Goal: Find specific page/section: Find specific page/section

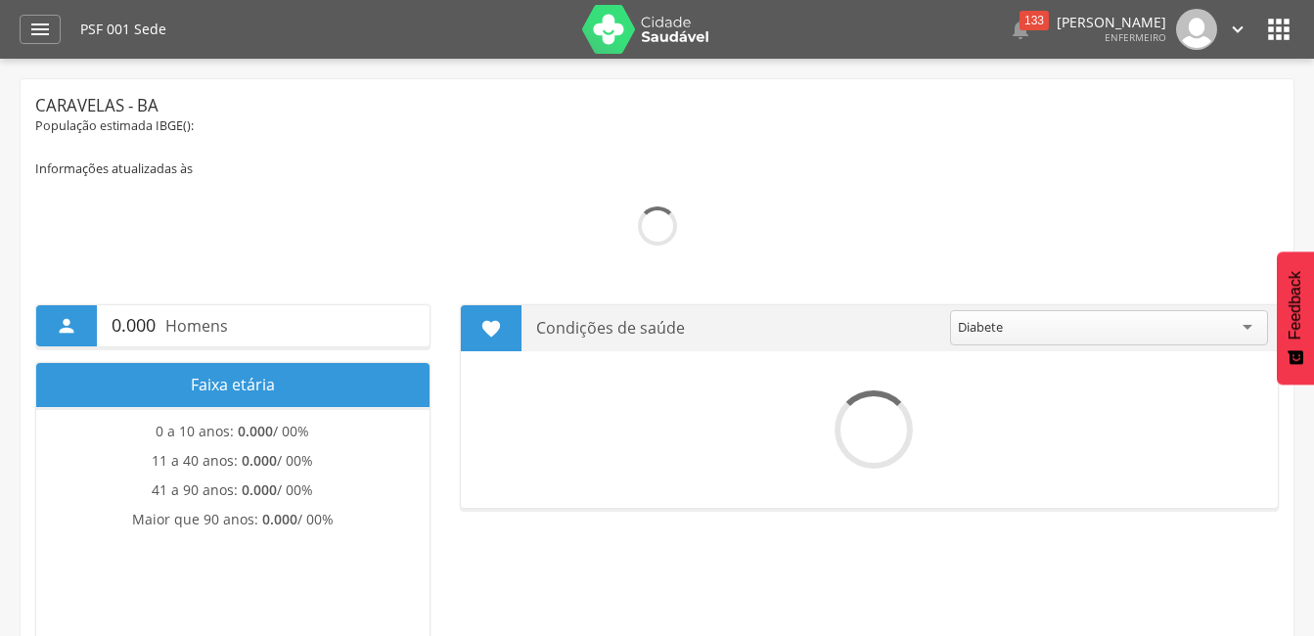
click at [57, 23] on div "" at bounding box center [40, 29] width 41 height 29
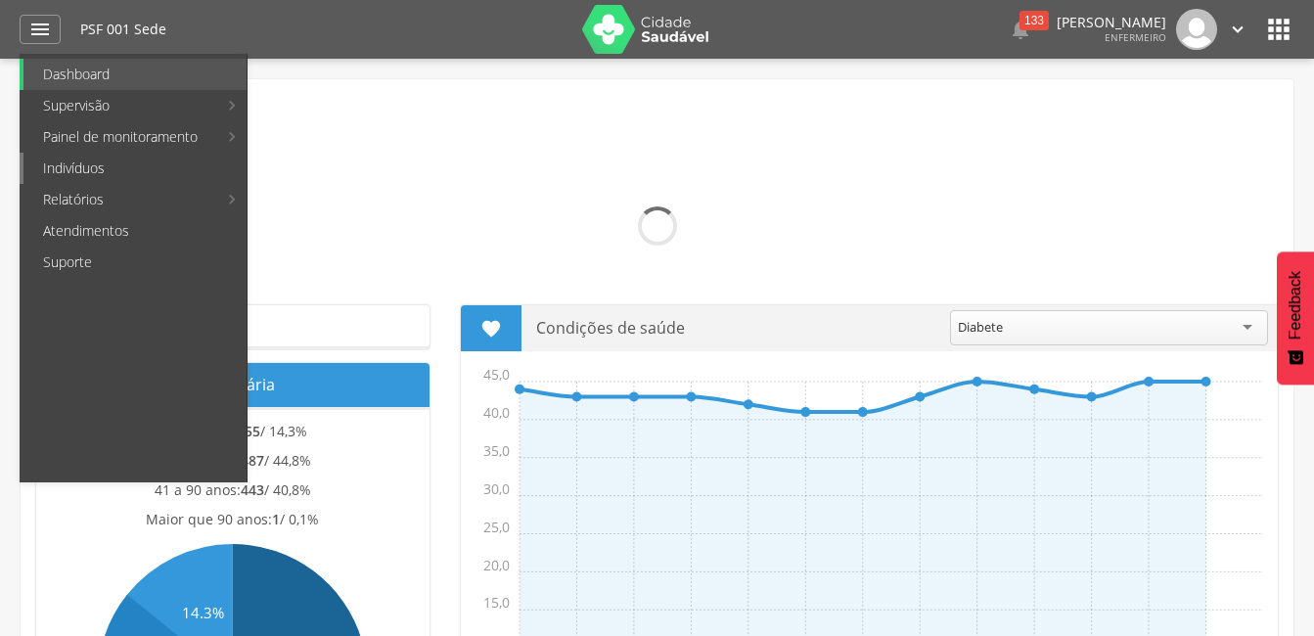
click at [81, 164] on link "Indivíduos" at bounding box center [134, 168] width 223 height 31
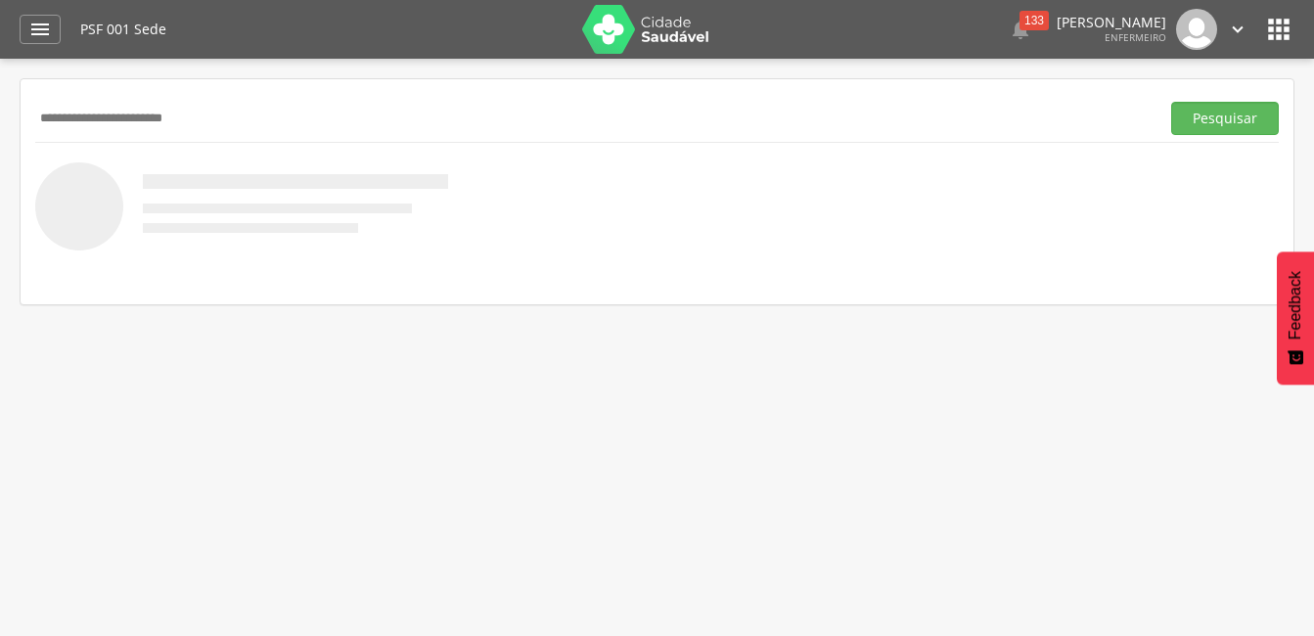
click at [1172, 102] on button "Pesquisar" at bounding box center [1226, 118] width 108 height 33
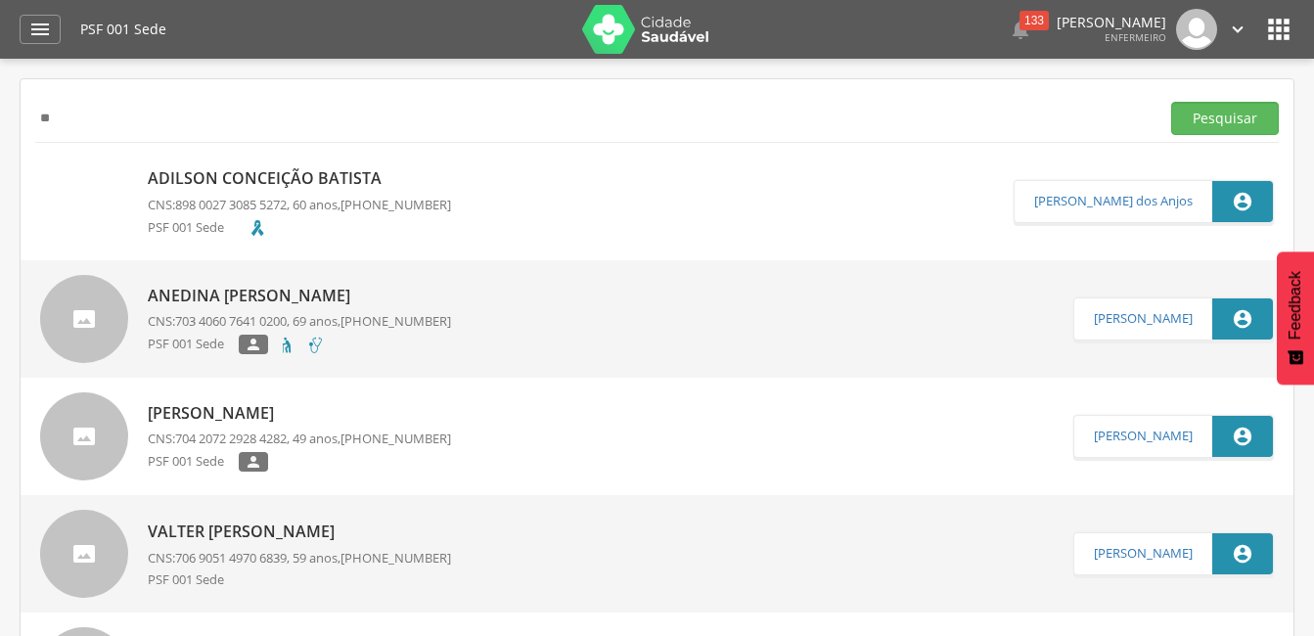
type input "*"
click at [1172, 102] on button "Pesquisar" at bounding box center [1226, 118] width 108 height 33
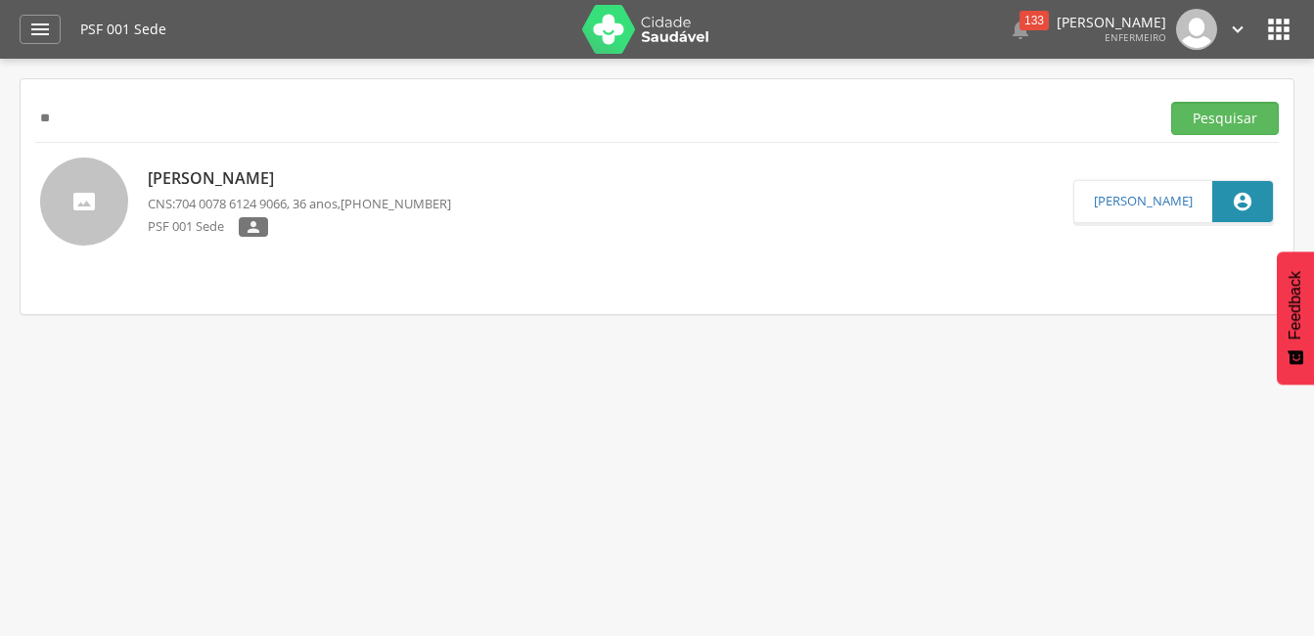
type input "*"
click at [1172, 102] on button "Pesquisar" at bounding box center [1226, 118] width 108 height 33
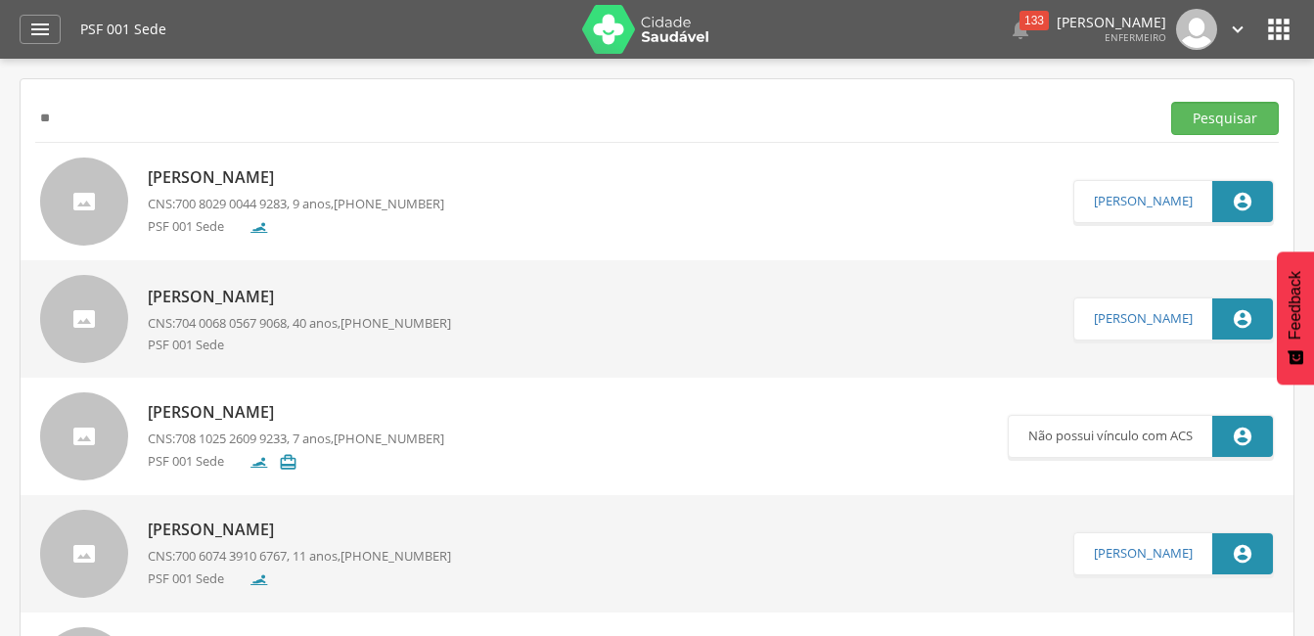
type input "*"
click at [1172, 102] on button "Pesquisar" at bounding box center [1226, 118] width 108 height 33
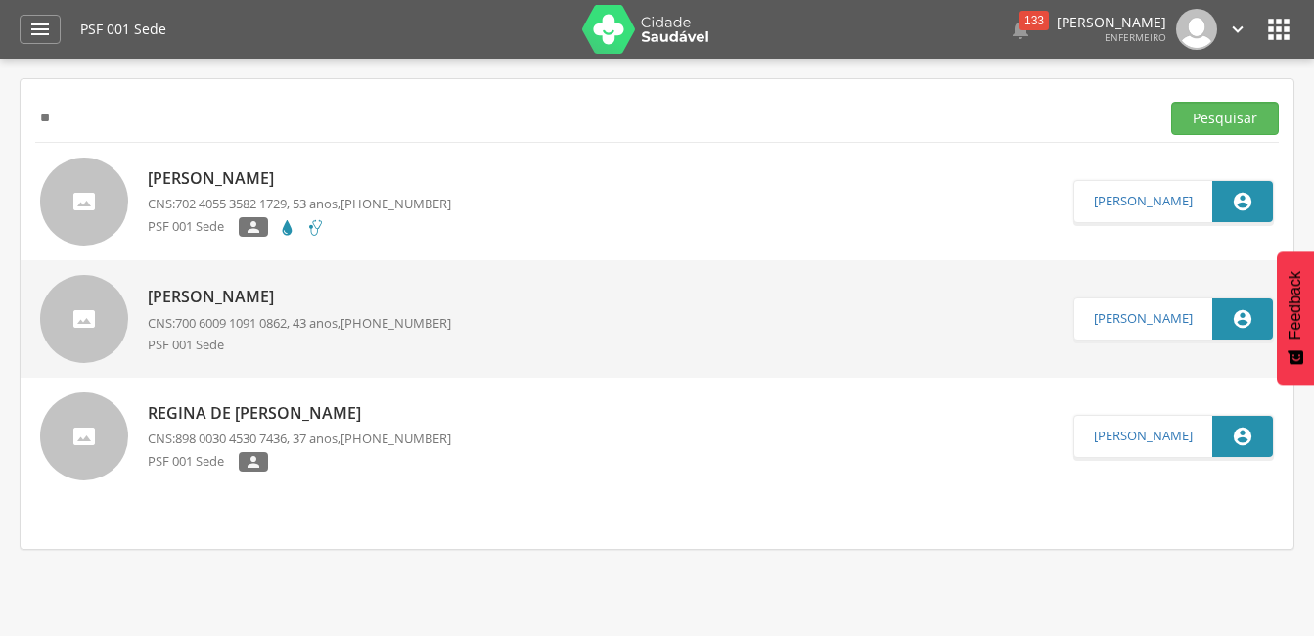
type input "*"
click at [1172, 102] on button "Pesquisar" at bounding box center [1226, 118] width 108 height 33
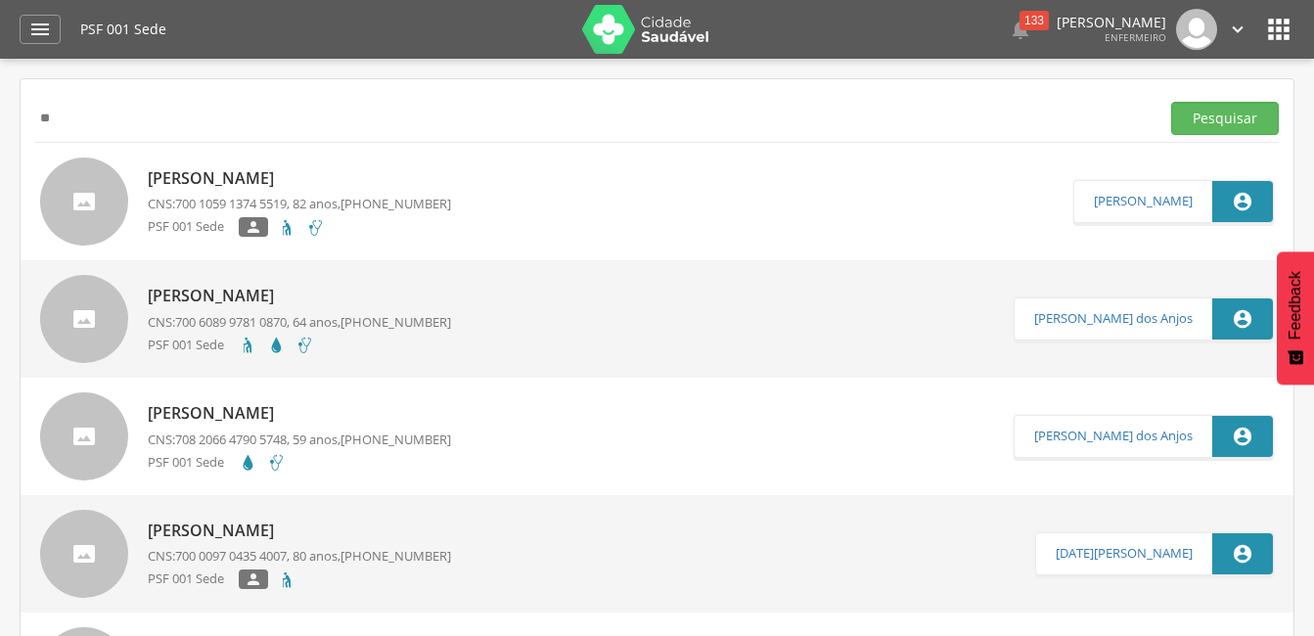
type input "*"
type input "**********"
click at [1172, 102] on button "Pesquisar" at bounding box center [1226, 118] width 108 height 33
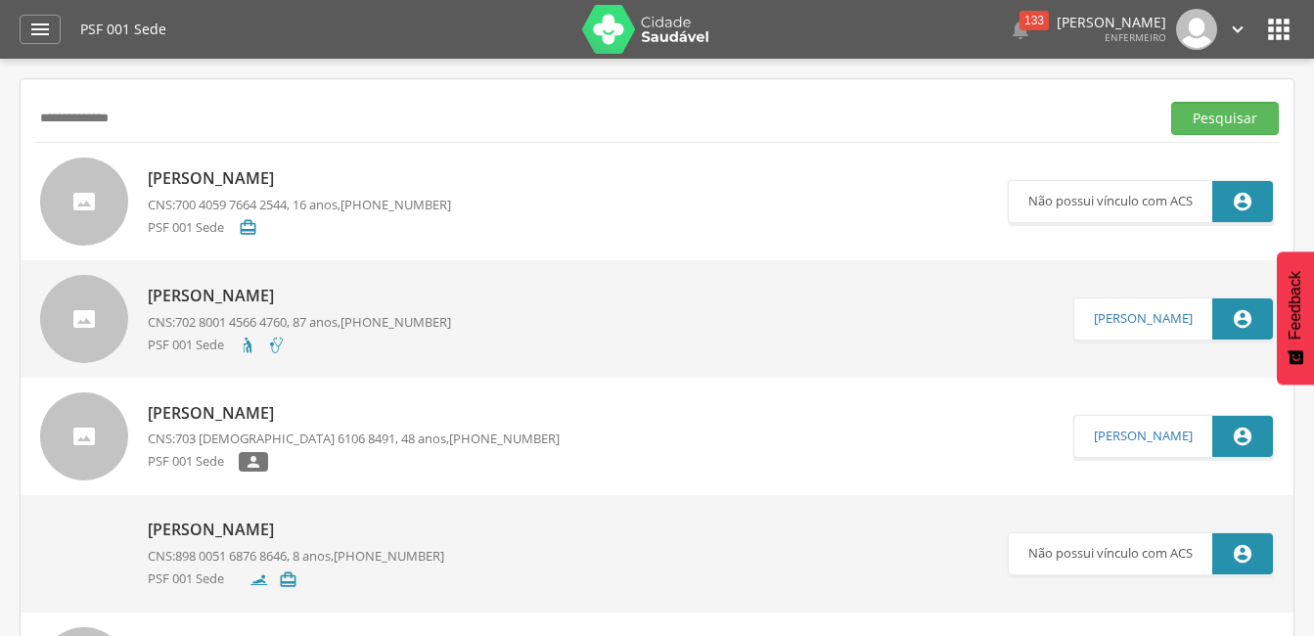
click at [342, 183] on p "[PERSON_NAME]" at bounding box center [299, 178] width 303 height 23
type input "**********"
type input "*"
click at [1172, 102] on button "Pesquisar" at bounding box center [1226, 118] width 108 height 33
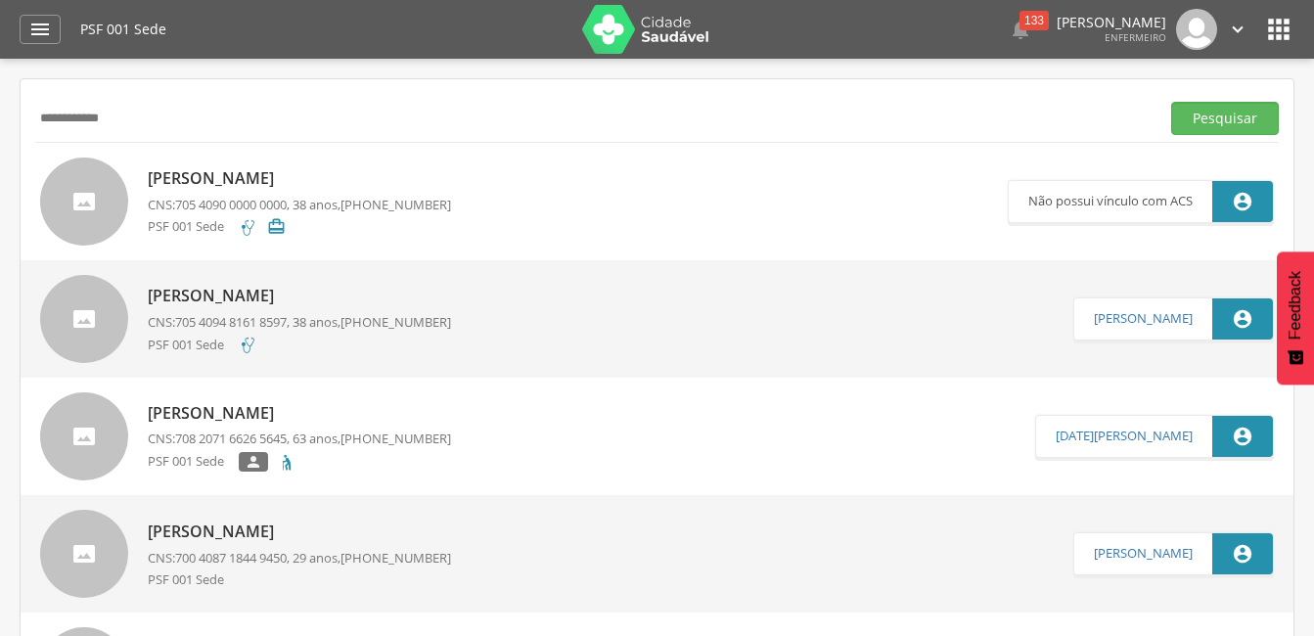
click at [404, 208] on span "[PHONE_NUMBER]" at bounding box center [396, 205] width 111 height 18
type input "*"
click at [1172, 102] on button "Pesquisar" at bounding box center [1226, 118] width 108 height 33
type input "*"
type input "**********"
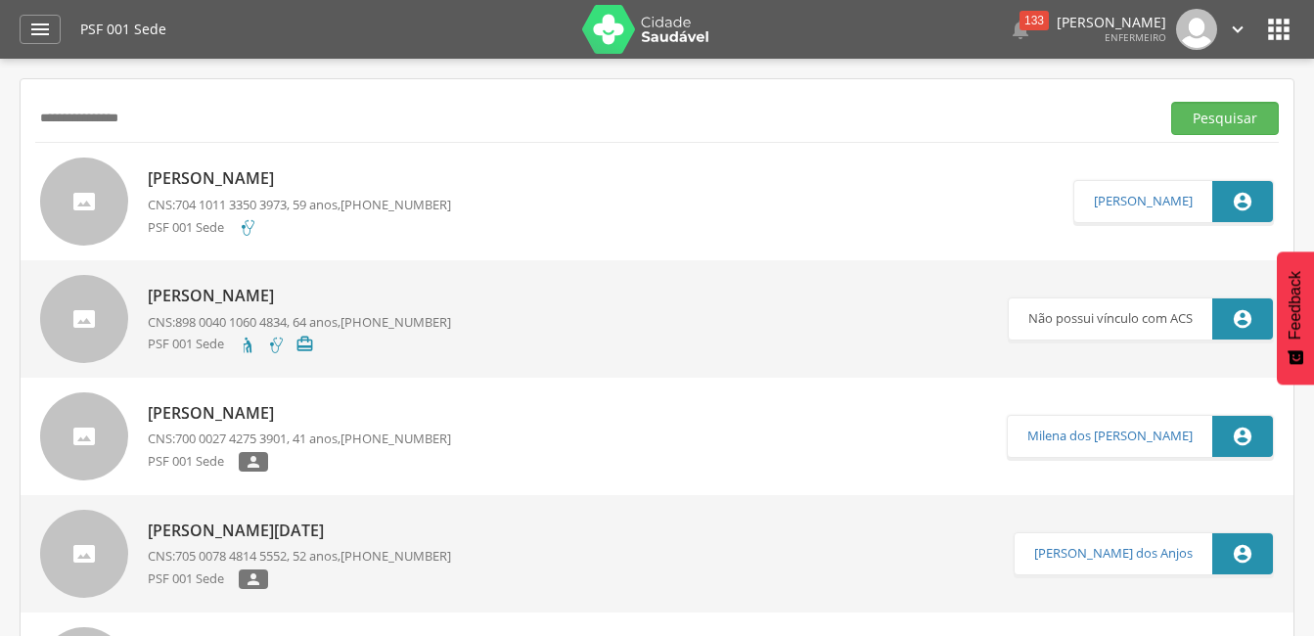
click at [1172, 102] on button "Pesquisar" at bounding box center [1226, 118] width 108 height 33
